Goal: Information Seeking & Learning: Check status

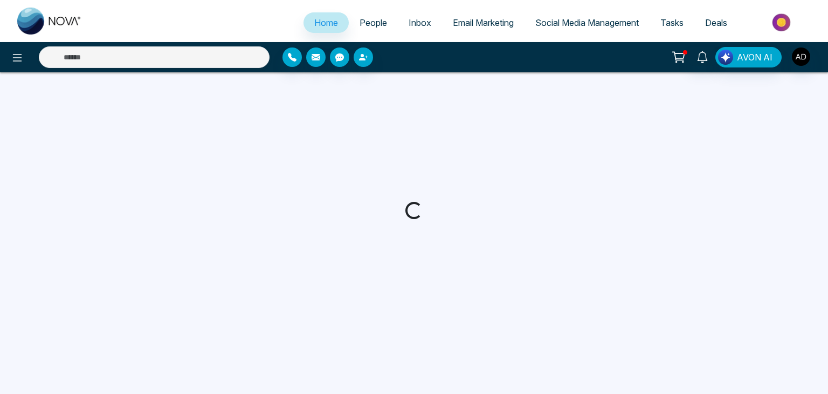
select select "*"
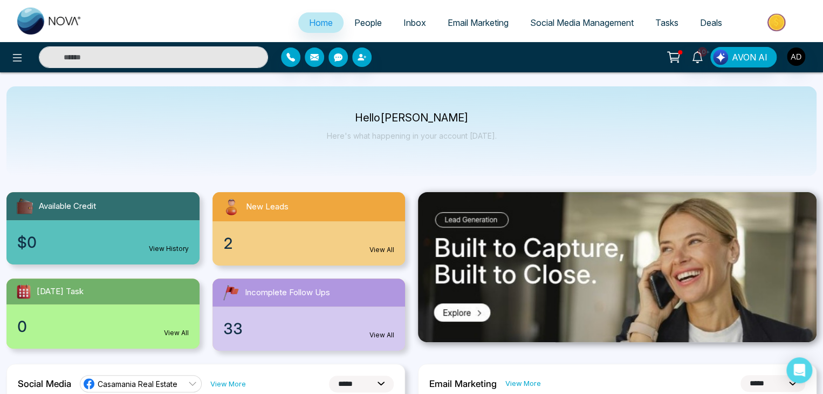
click at [368, 26] on span "People" at bounding box center [368, 22] width 28 height 11
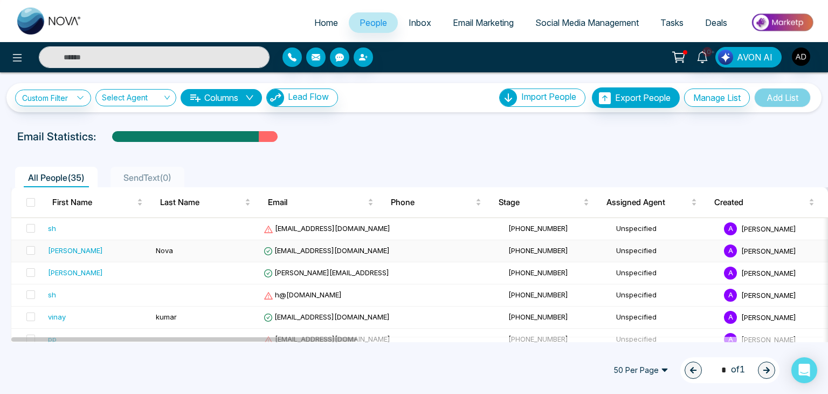
click at [326, 246] on span "[EMAIL_ADDRESS][DOMAIN_NAME]" at bounding box center [327, 250] width 126 height 9
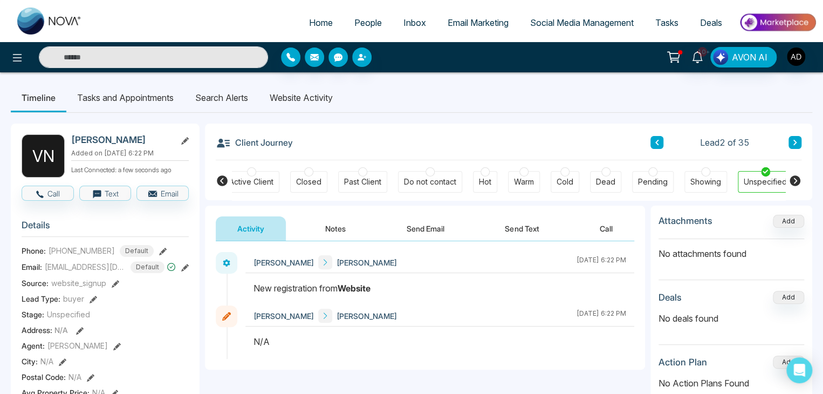
scroll to position [0, 240]
click at [295, 89] on li "Website Activity" at bounding box center [301, 97] width 85 height 29
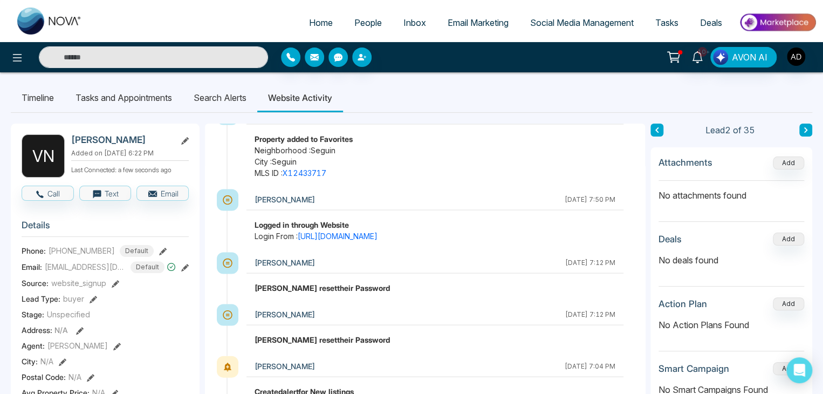
scroll to position [1054, 0]
click at [377, 233] on link "[URL][DOMAIN_NAME]" at bounding box center [338, 234] width 80 height 9
click at [224, 102] on li "Search Alerts" at bounding box center [220, 97] width 74 height 29
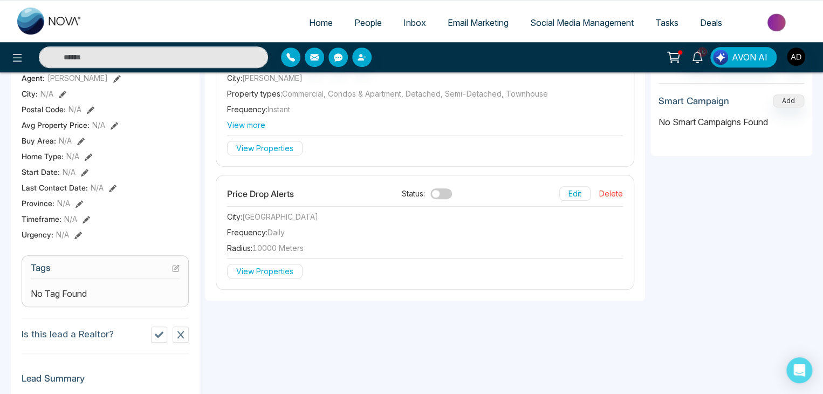
click at [380, 160] on div "Neighborhood Alerts Status: Edit Delete City : [GEOGRAPHIC_DATA] Property types…" at bounding box center [424, 101] width 417 height 129
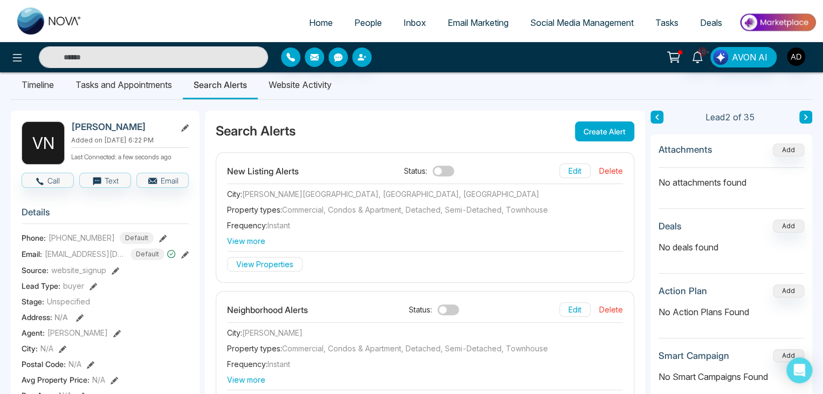
scroll to position [5, 0]
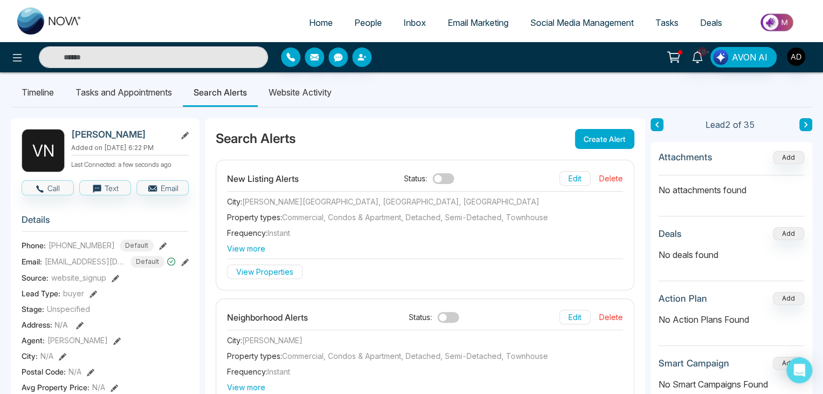
click at [313, 93] on li "Website Activity" at bounding box center [300, 92] width 85 height 29
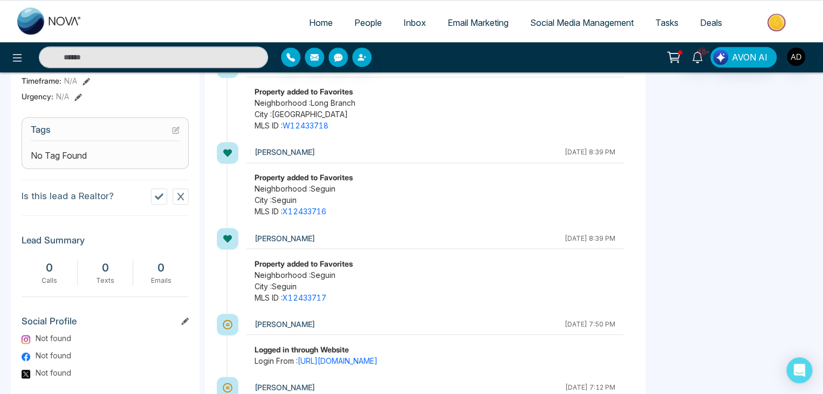
scroll to position [524, 0]
click at [374, 355] on link "[URL][DOMAIN_NAME]" at bounding box center [338, 359] width 80 height 9
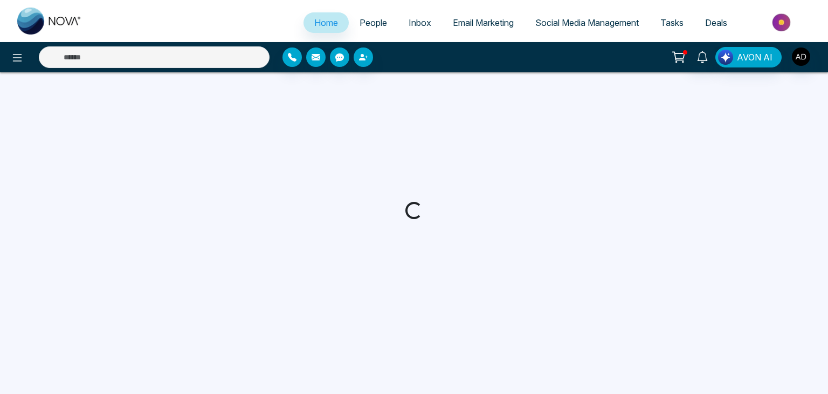
select select "*"
